Goal: Task Accomplishment & Management: Manage account settings

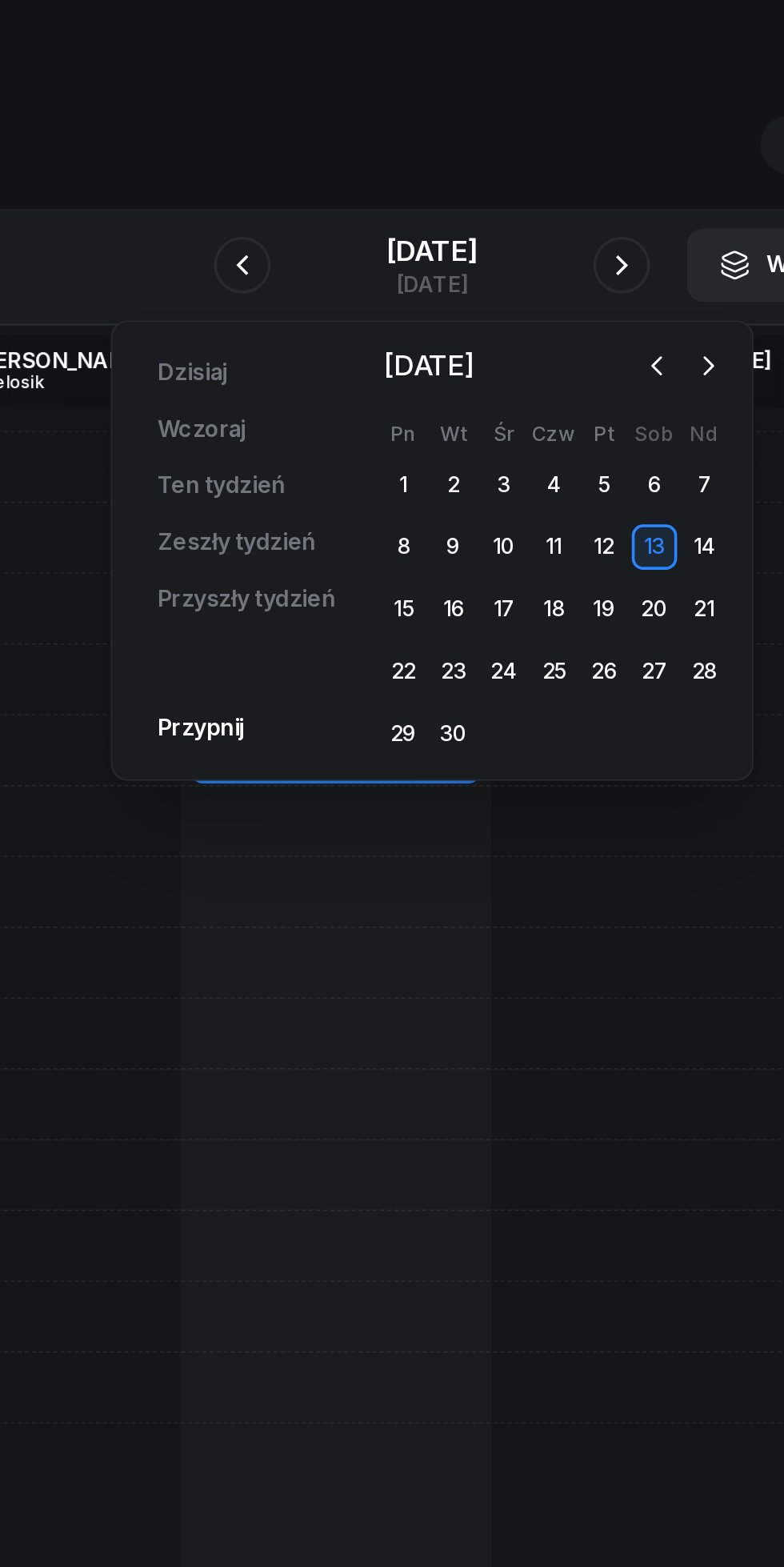
click at [281, 180] on icon "button" at bounding box center [285, 180] width 20 height 20
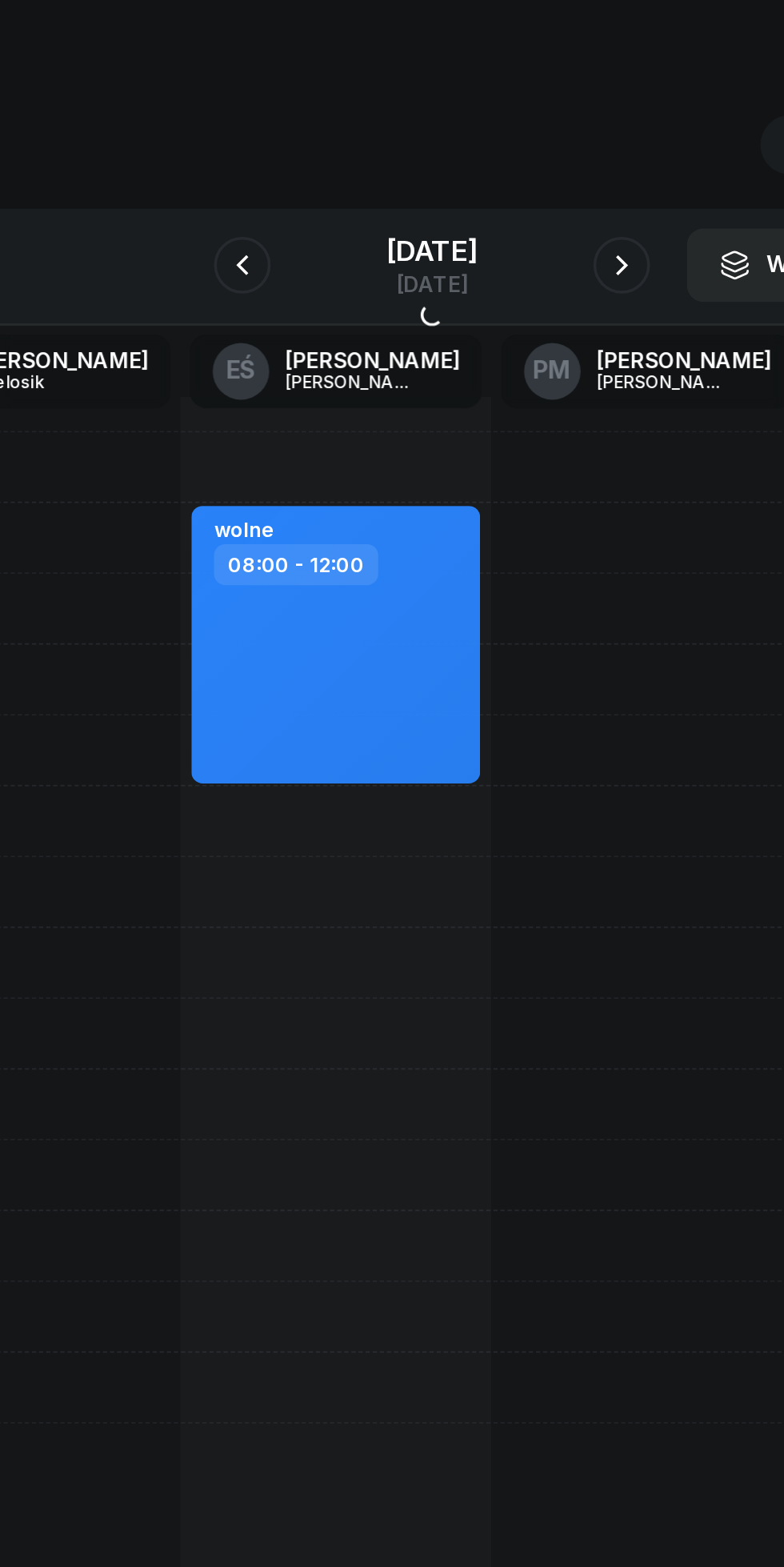
click at [366, 179] on div "[DATE]" at bounding box center [392, 171] width 51 height 16
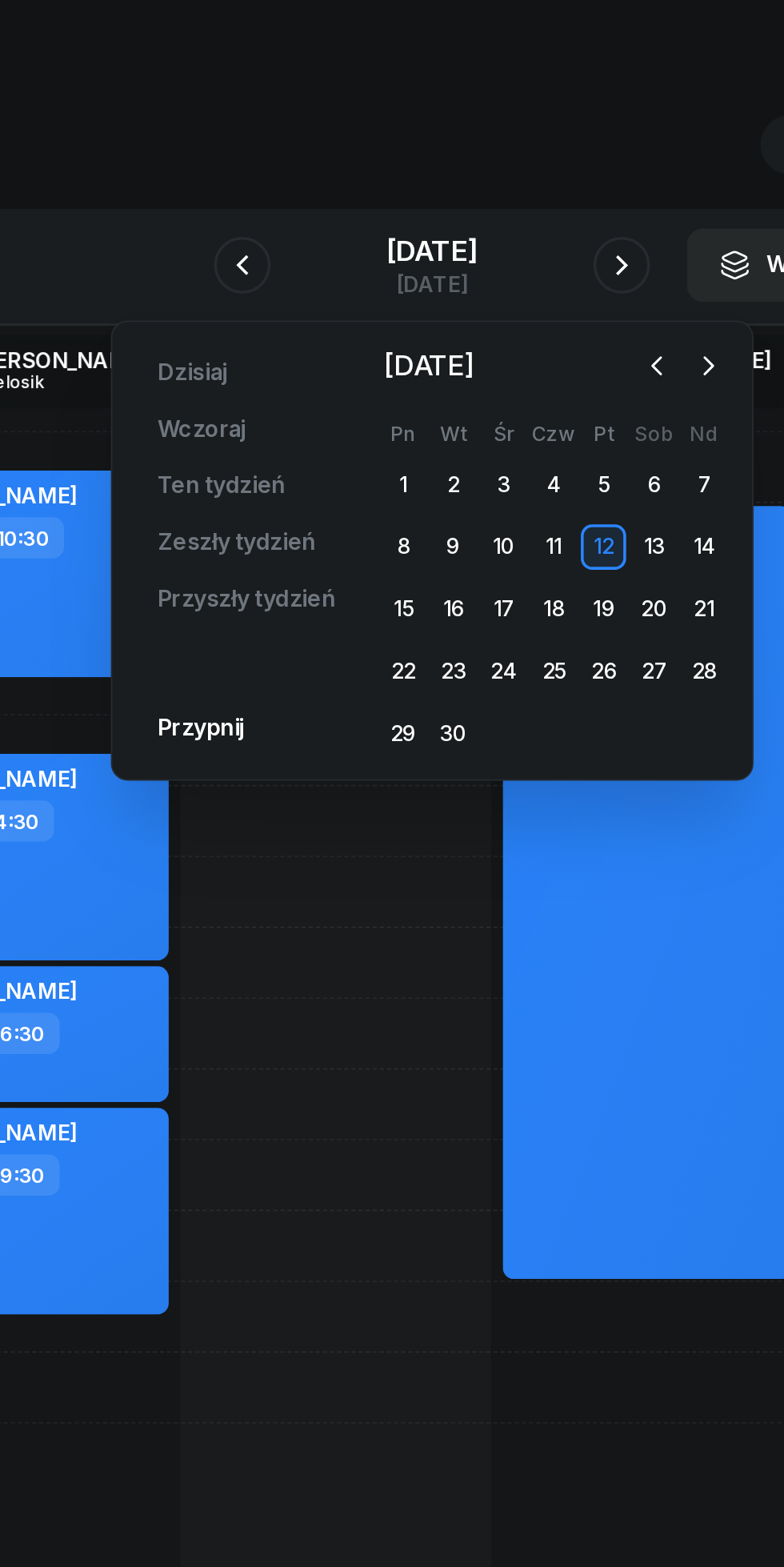
click at [513, 236] on icon "button" at bounding box center [519, 235] width 16 height 16
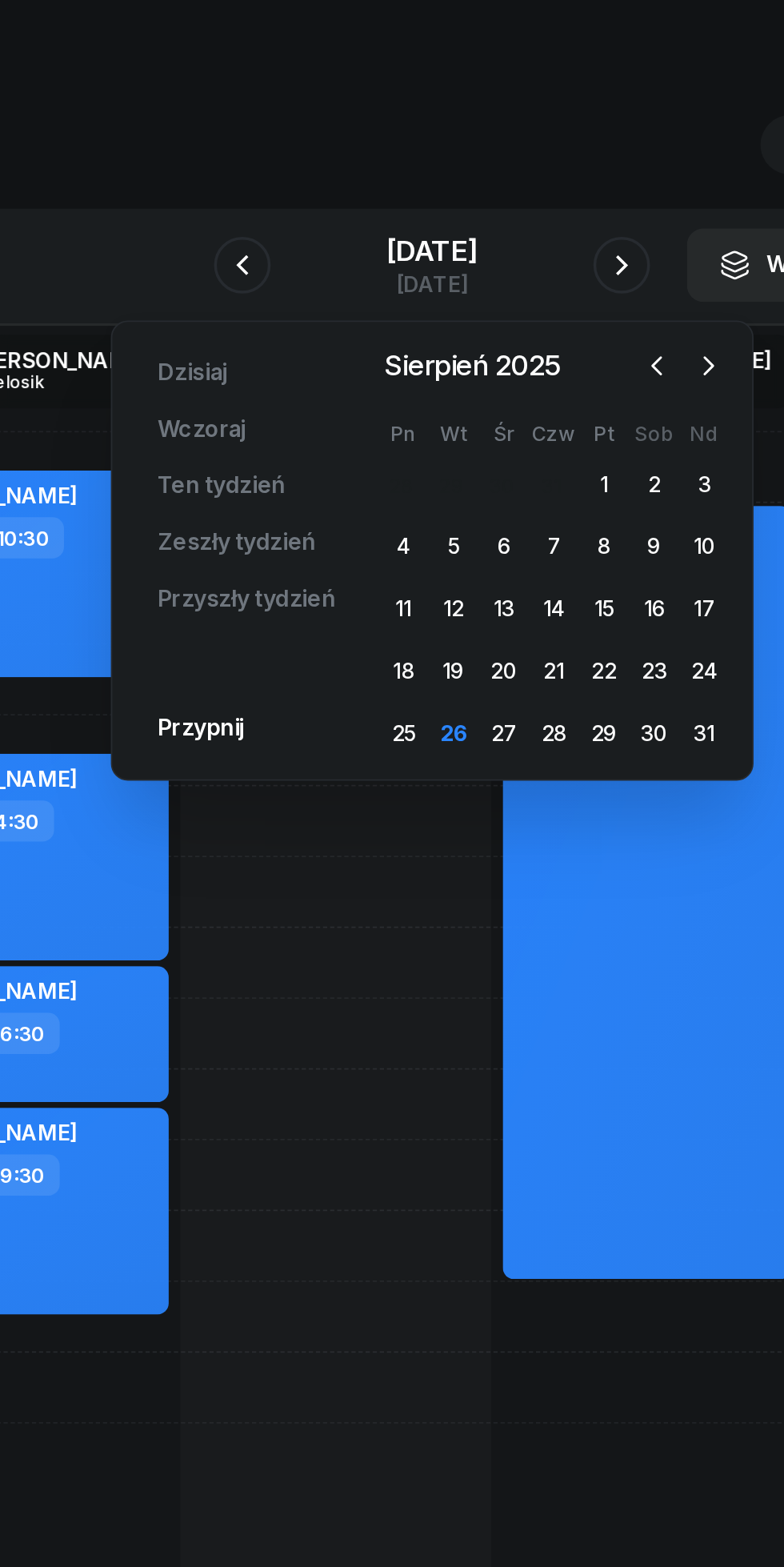
click at [400, 447] on div "26" at bounding box center [404, 445] width 25 height 25
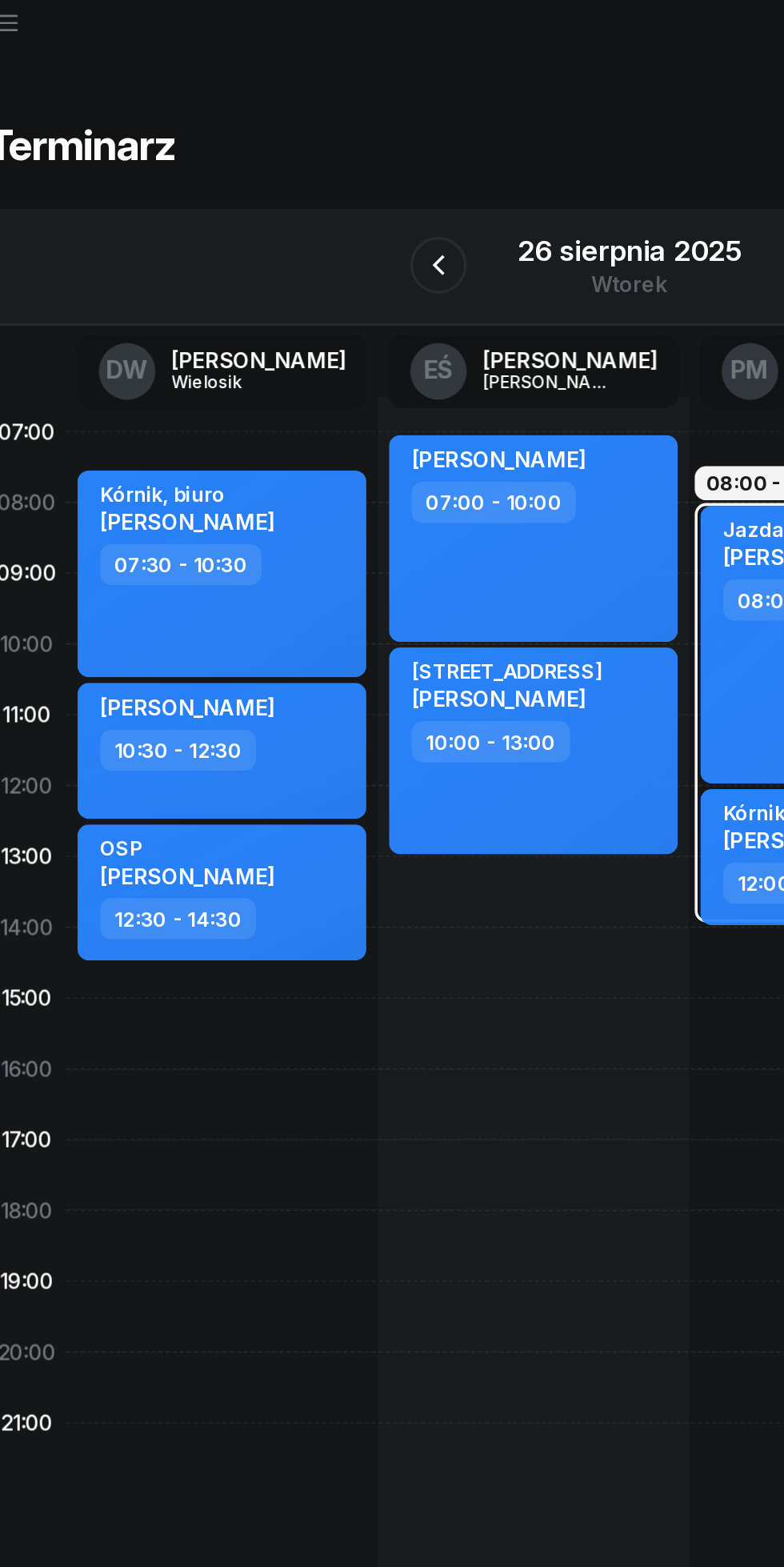
click at [219, 466] on div "[PERSON_NAME] 10:30 - 12:30" at bounding box center [161, 453] width 163 height 77
select select "10"
select select "30"
select select "12"
select select "30"
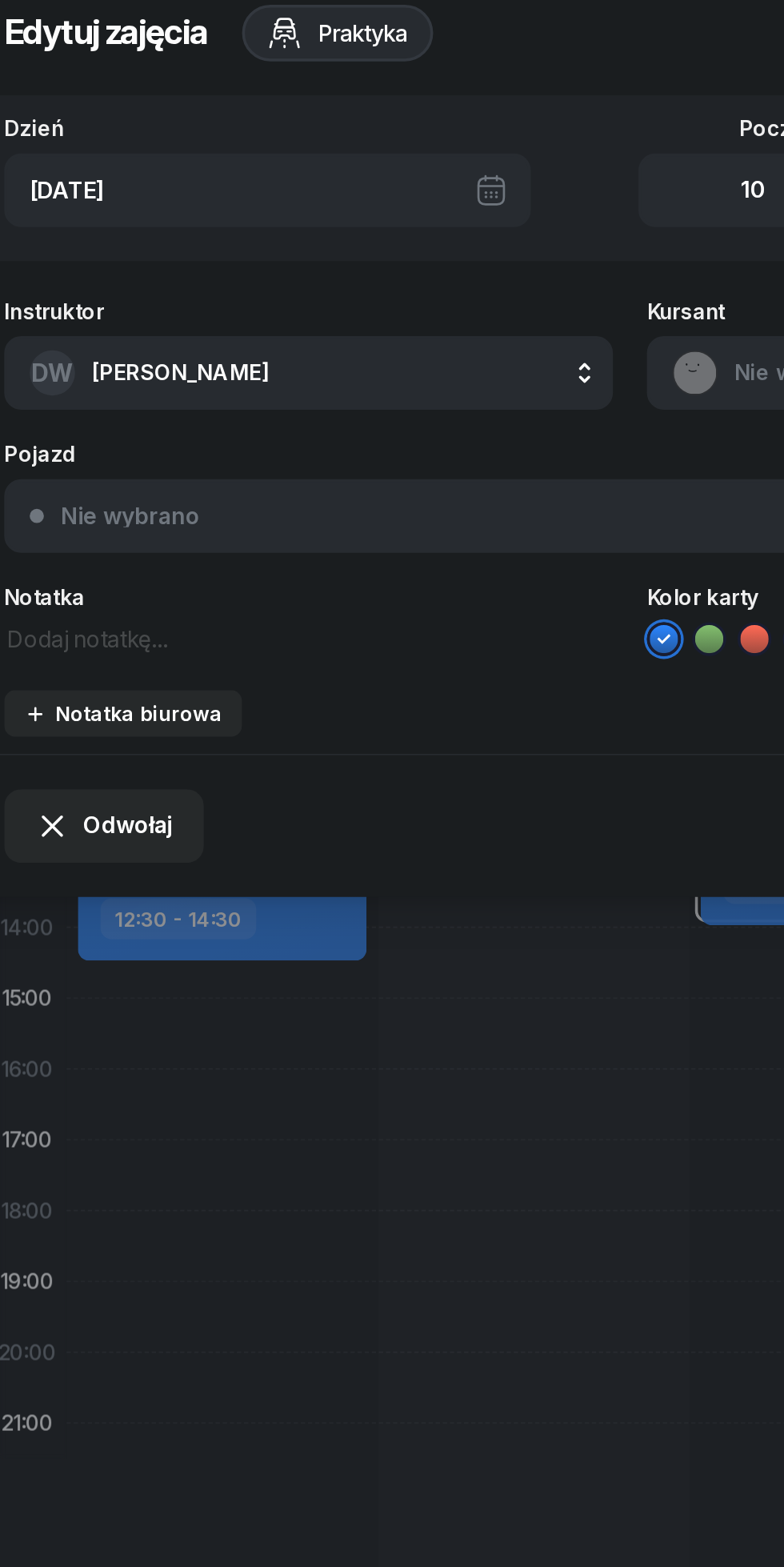
click at [246, 400] on textarea at bounding box center [210, 389] width 344 height 21
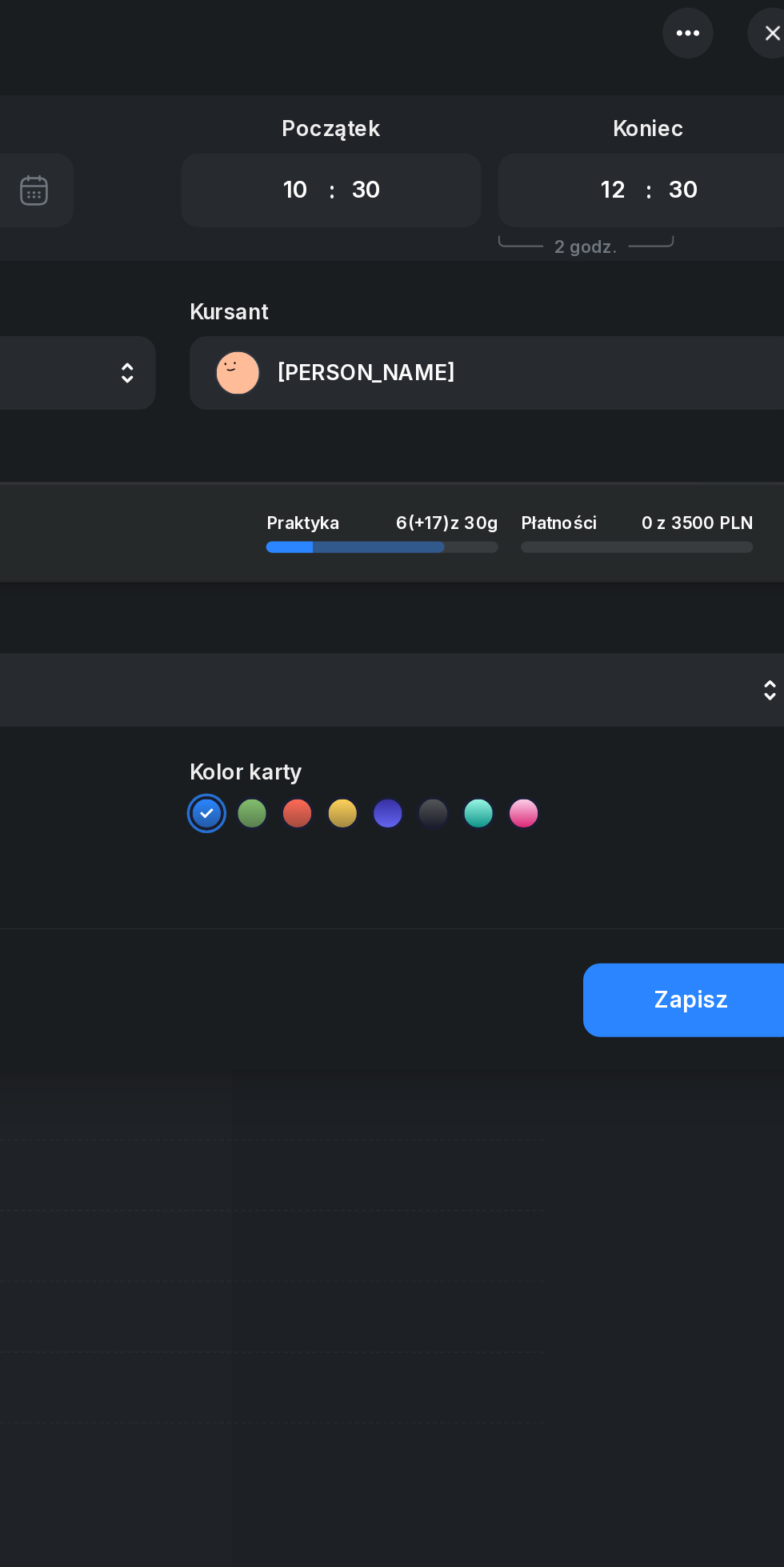
type textarea "Osp"
click at [675, 578] on button "Zapisz" at bounding box center [684, 594] width 122 height 42
